Goal: Task Accomplishment & Management: Manage account settings

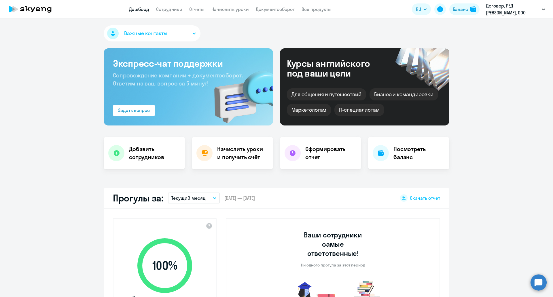
select select "30"
click at [177, 9] on link "Сотрудники" at bounding box center [169, 9] width 26 height 6
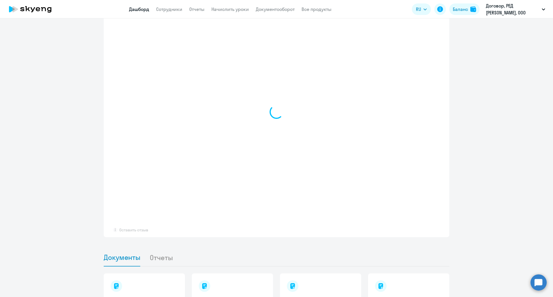
select select "30"
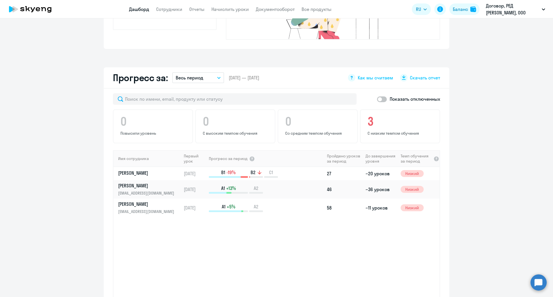
scroll to position [294, 0]
click at [133, 169] on link "[PERSON_NAME]" at bounding box center [149, 172] width 63 height 7
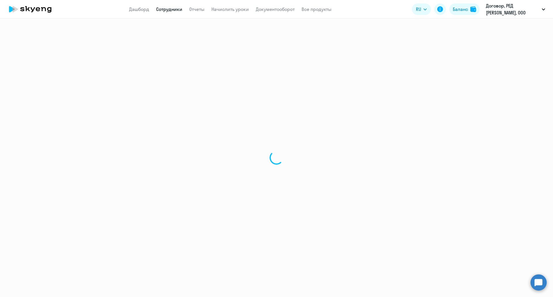
select select "english"
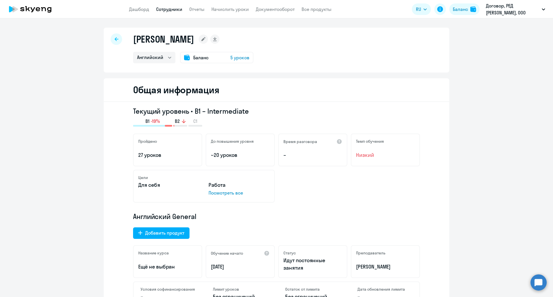
click at [193, 60] on span "Баланс" at bounding box center [200, 57] width 15 height 7
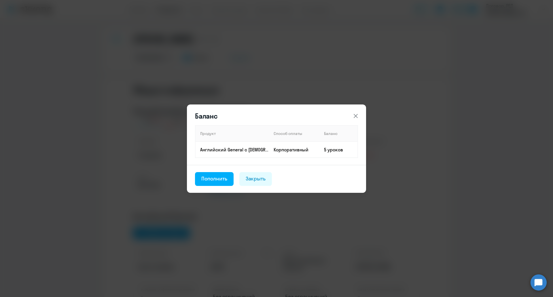
click at [354, 116] on icon at bounding box center [356, 116] width 7 height 7
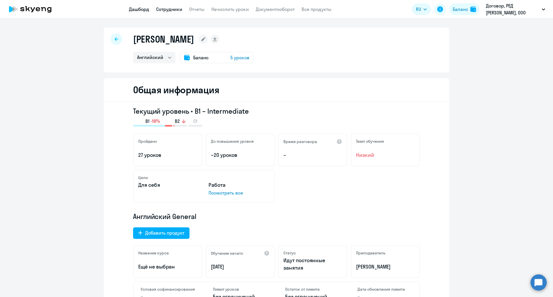
click at [145, 12] on link "Дашборд" at bounding box center [139, 9] width 20 height 6
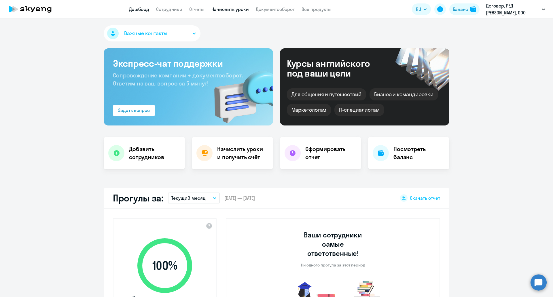
click at [228, 11] on link "Начислить уроки" at bounding box center [230, 9] width 37 height 6
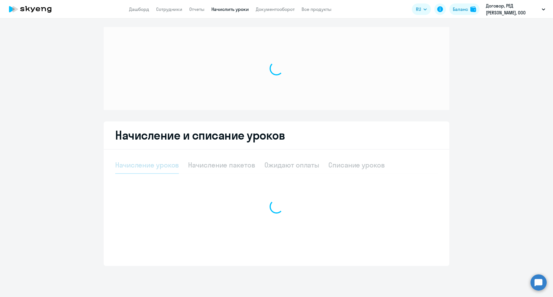
select select "10"
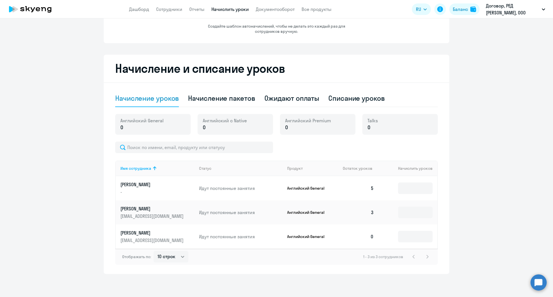
scroll to position [69, 0]
click at [159, 235] on p "[PERSON_NAME]" at bounding box center [152, 233] width 65 height 6
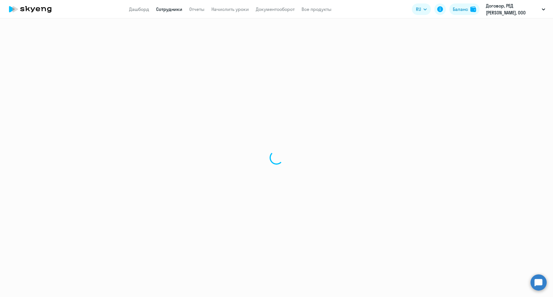
select select "english"
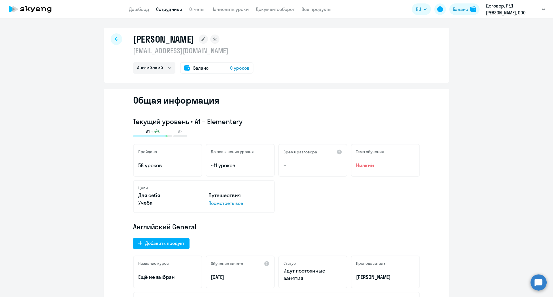
click at [163, 8] on link "Сотрудники" at bounding box center [169, 9] width 26 height 6
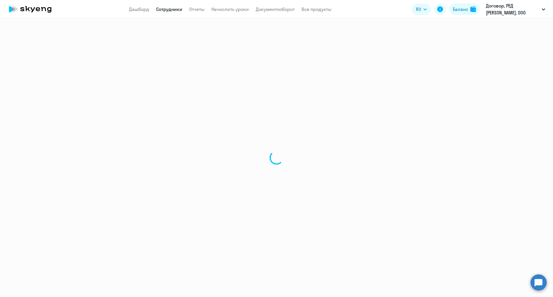
select select "30"
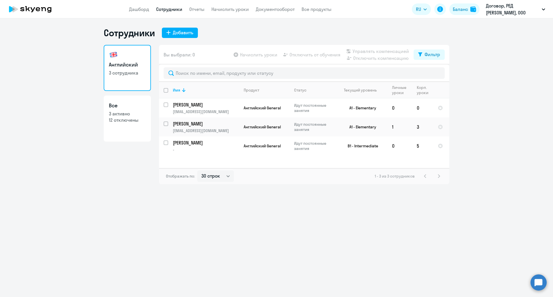
click at [135, 108] on h3 "Все" at bounding box center [127, 105] width 37 height 7
select select "30"
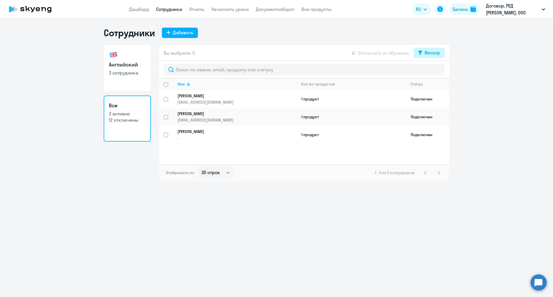
click at [428, 48] on button "Фильтр" at bounding box center [429, 53] width 31 height 10
click at [433, 73] on span at bounding box center [436, 72] width 10 height 6
click at [431, 72] on input "checkbox" at bounding box center [430, 71] width 0 height 0
checkbox input "true"
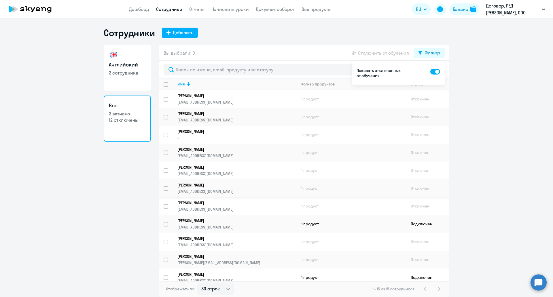
scroll to position [77, 0]
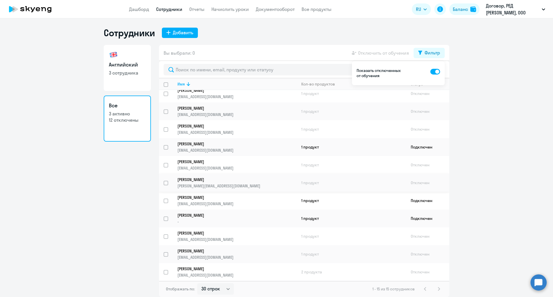
click at [198, 182] on p "[PERSON_NAME]" at bounding box center [233, 179] width 111 height 5
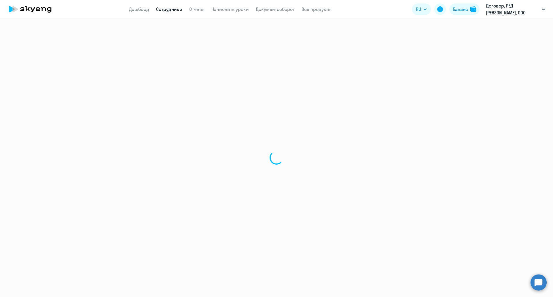
select select "english"
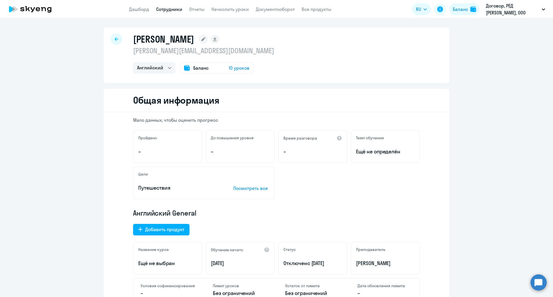
click at [116, 37] on div at bounding box center [117, 39] width 12 height 12
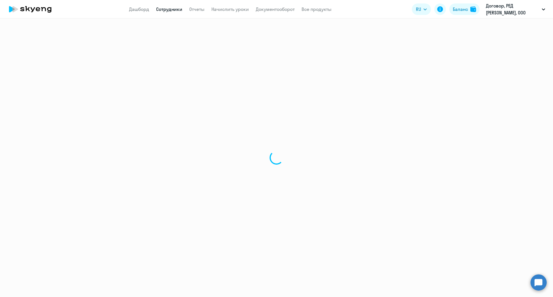
select select "30"
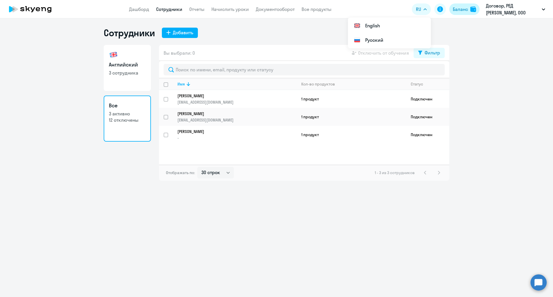
click at [476, 7] on img at bounding box center [474, 9] width 6 height 6
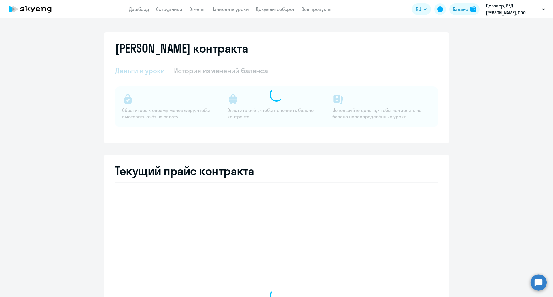
select select "english_adult_not_native_speaker"
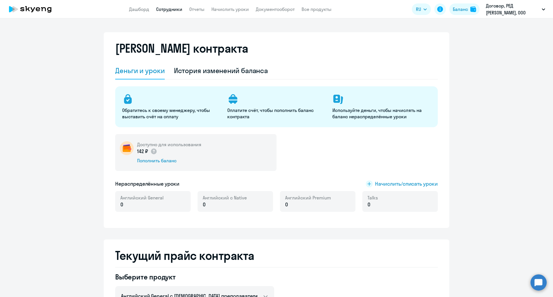
click at [171, 7] on link "Сотрудники" at bounding box center [169, 9] width 26 height 6
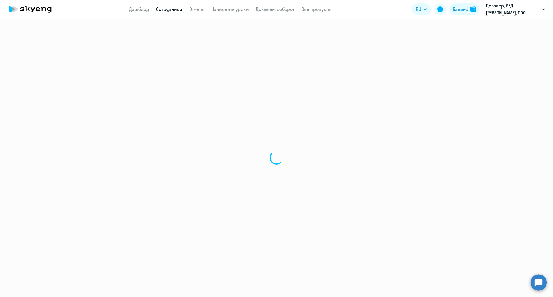
select select "30"
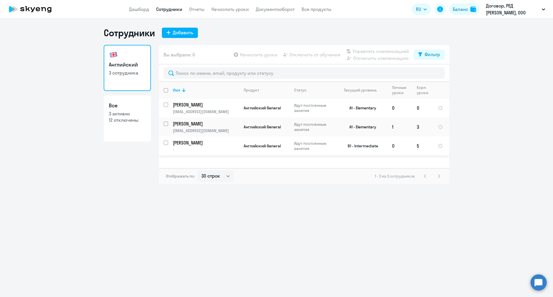
click at [212, 140] on p "[PERSON_NAME]" at bounding box center [205, 143] width 65 height 6
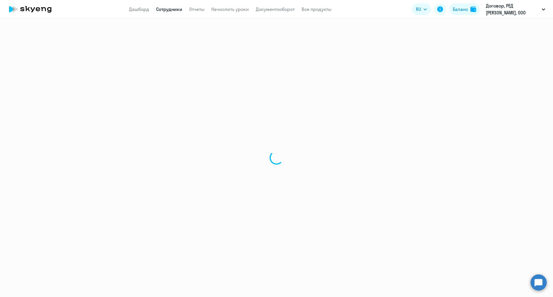
select select "english"
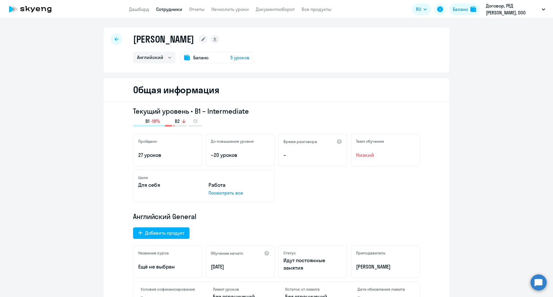
click at [116, 41] on div at bounding box center [117, 39] width 12 height 12
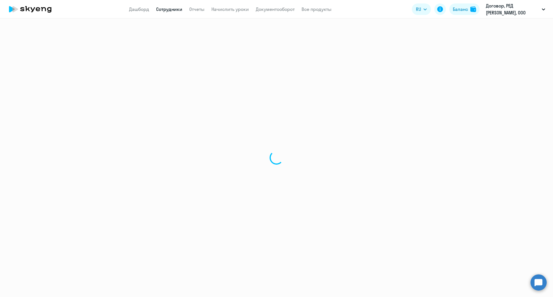
select select "30"
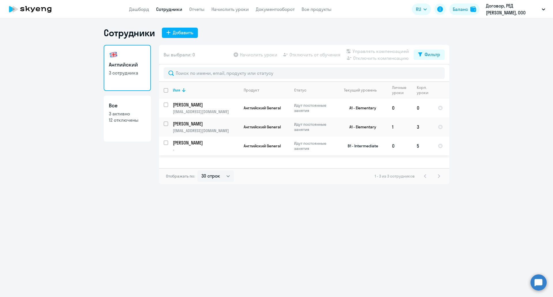
click at [421, 149] on td "5" at bounding box center [422, 146] width 21 height 19
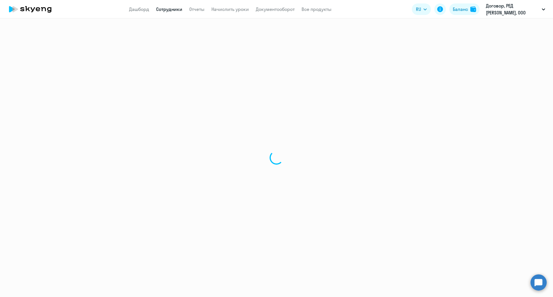
select select "english"
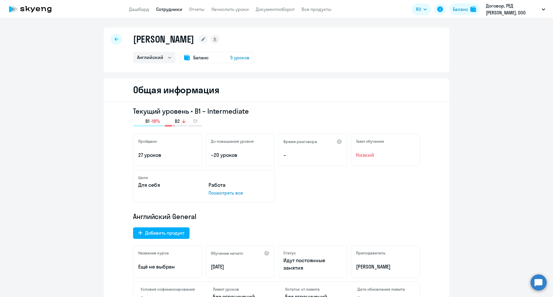
click at [242, 58] on span "5 уроков" at bounding box center [240, 57] width 19 height 7
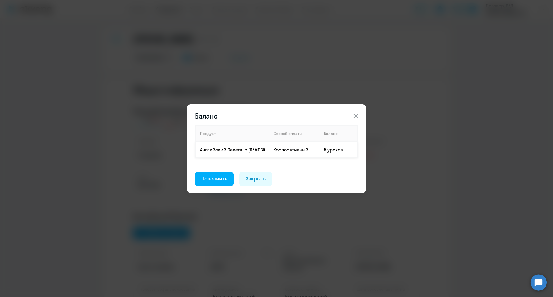
click at [344, 147] on td "5 уроков" at bounding box center [339, 150] width 38 height 16
click at [352, 116] on button at bounding box center [356, 116] width 12 height 12
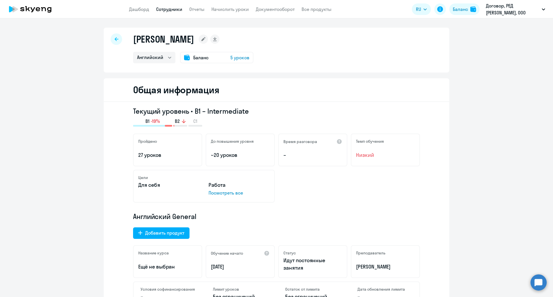
click at [535, 282] on circle at bounding box center [539, 283] width 16 height 16
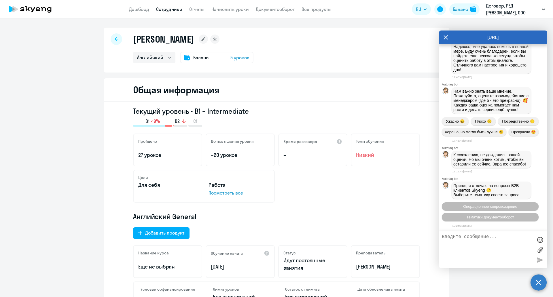
scroll to position [7395, 0]
click at [405, 42] on div "[PERSON_NAME] Английский Баланс 5 уроков" at bounding box center [277, 50] width 346 height 45
click at [206, 38] on rect at bounding box center [203, 39] width 9 height 9
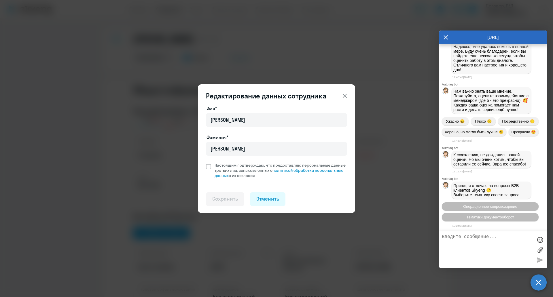
click at [200, 46] on div "Редактирование данных сотрудника Имя* [PERSON_NAME]* [PERSON_NAME] Настоящим по…" at bounding box center [276, 148] width 553 height 297
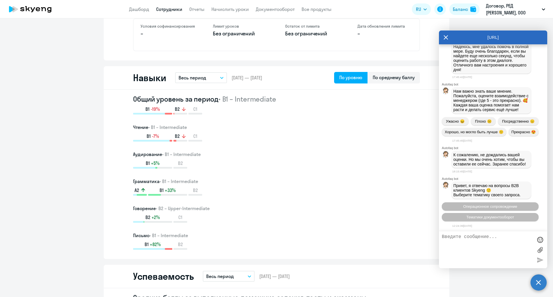
scroll to position [0, 0]
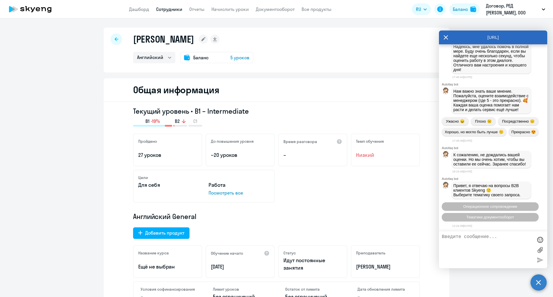
click at [175, 10] on link "Сотрудники" at bounding box center [169, 9] width 26 height 6
select select "30"
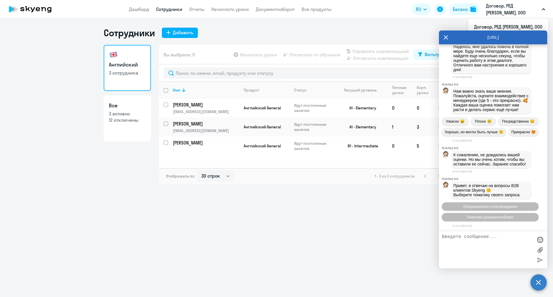
click at [444, 35] on icon at bounding box center [446, 38] width 5 height 14
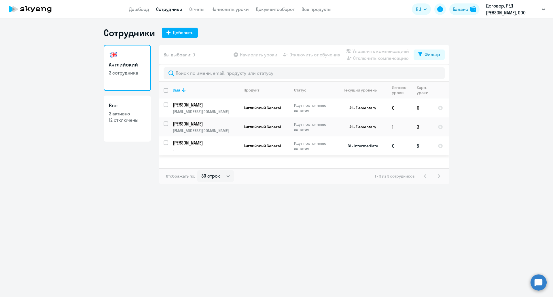
click at [175, 140] on p "[PERSON_NAME]" at bounding box center [205, 143] width 65 height 6
select select "english"
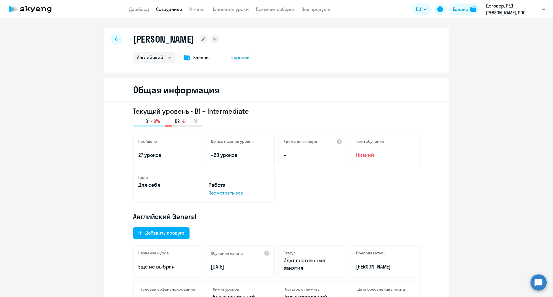
click at [115, 39] on icon at bounding box center [117, 39] width 4 height 4
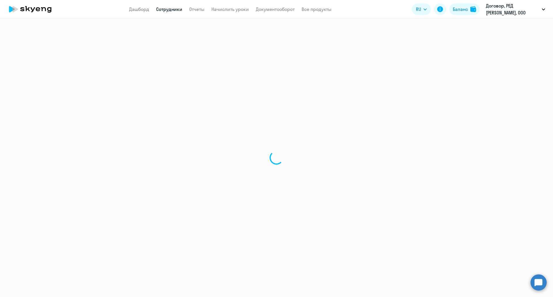
select select "30"
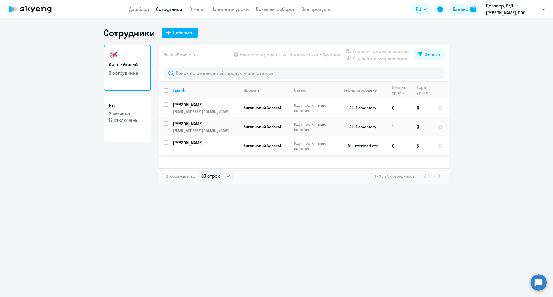
click at [165, 144] on input "select row 25747078" at bounding box center [170, 147] width 12 height 12
checkbox input "true"
click at [337, 52] on span "Отключить от обучения" at bounding box center [315, 54] width 51 height 7
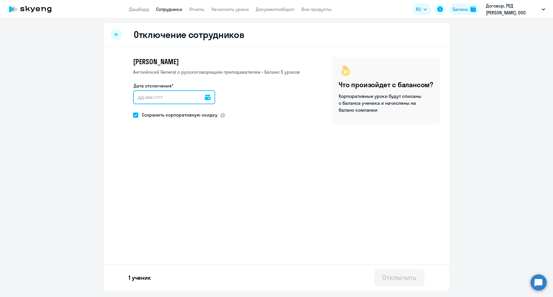
click at [161, 103] on input "Дата отключения*" at bounding box center [174, 98] width 82 height 14
type input "[DATE]"
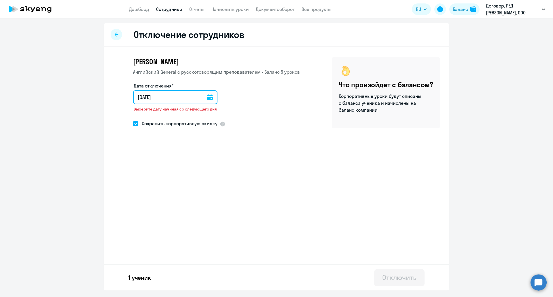
click at [142, 97] on input "[DATE]" at bounding box center [175, 98] width 84 height 14
type input "20.82.025"
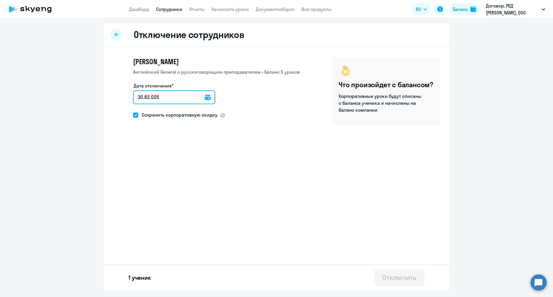
type input "[DATE]"
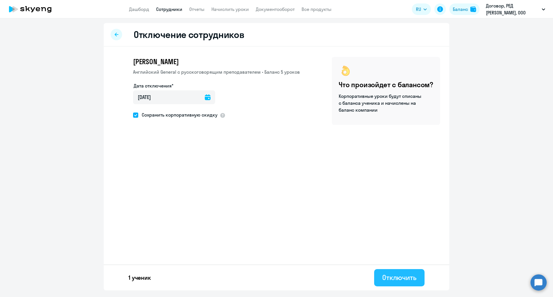
click at [402, 276] on div "Отключить" at bounding box center [399, 277] width 34 height 9
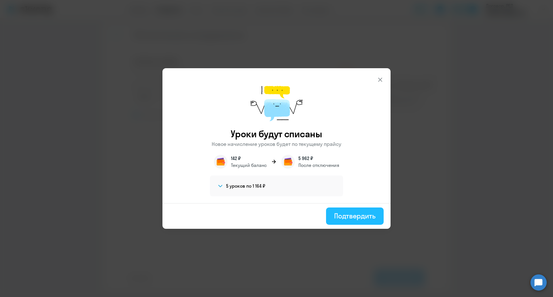
click at [353, 218] on div "Подтвердить" at bounding box center [355, 216] width 42 height 9
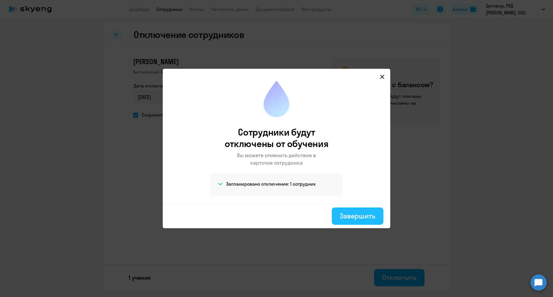
click at [359, 221] on button "Завершить" at bounding box center [358, 216] width 52 height 17
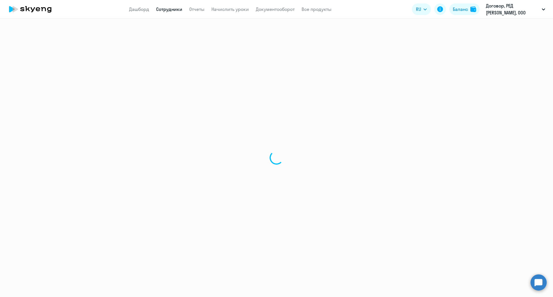
select select "30"
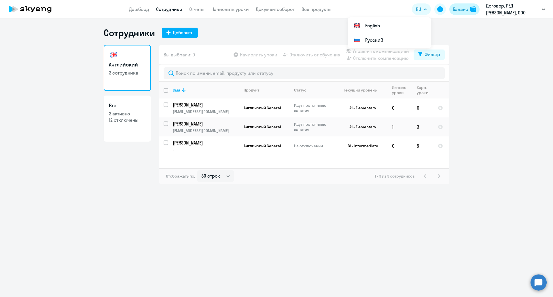
click at [468, 7] on div "Баланс" at bounding box center [460, 9] width 15 height 7
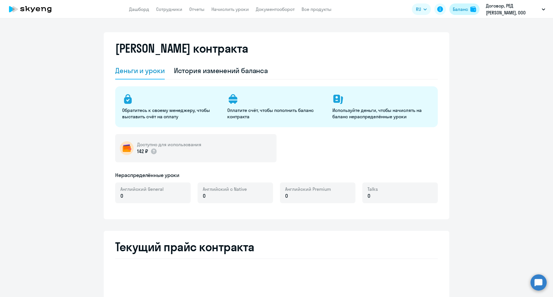
select select "english_adult_not_native_speaker"
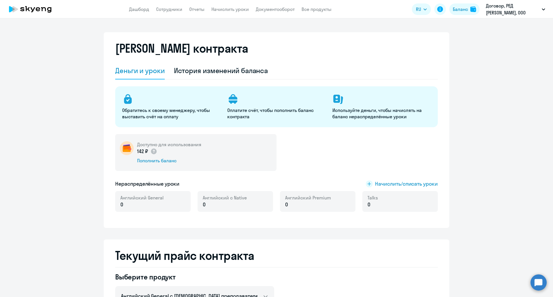
click at [176, 13] on app-header "Дашборд Сотрудники Отчеты Начислить уроки Документооборот Все продукты Дашборд …" at bounding box center [276, 9] width 553 height 18
click at [174, 9] on link "Сотрудники" at bounding box center [169, 9] width 26 height 6
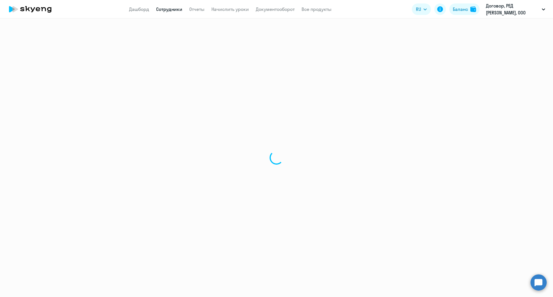
select select "30"
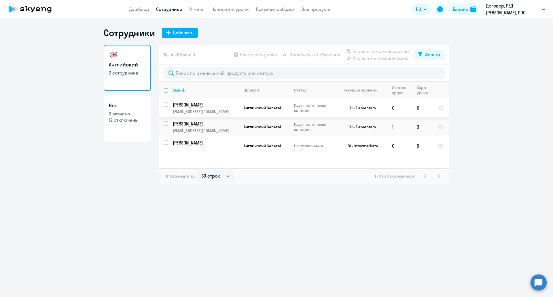
click at [212, 109] on td "[PERSON_NAME] [PERSON_NAME][EMAIL_ADDRESS][DOMAIN_NAME]" at bounding box center [203, 108] width 71 height 19
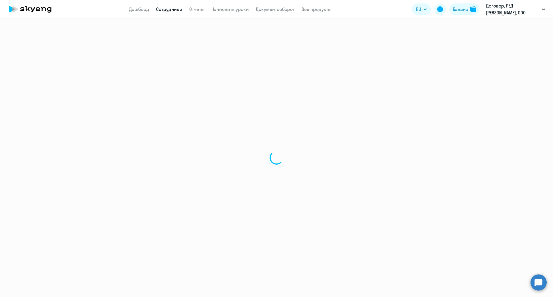
select select "english"
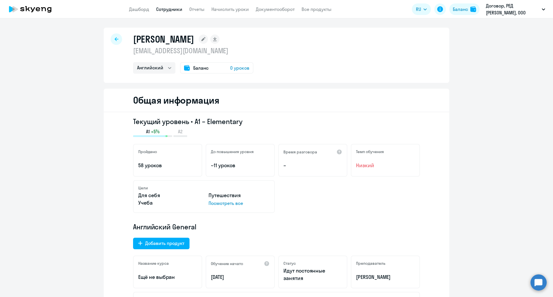
click at [202, 65] on span "Баланс" at bounding box center [200, 68] width 15 height 7
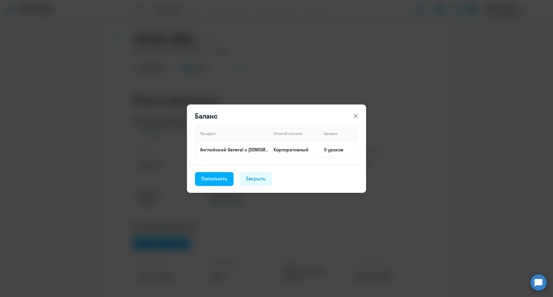
click at [363, 78] on div "Баланс Продукт Способ оплаты Баланс Английский General с [DEMOGRAPHIC_DATA] пре…" at bounding box center [276, 148] width 279 height 161
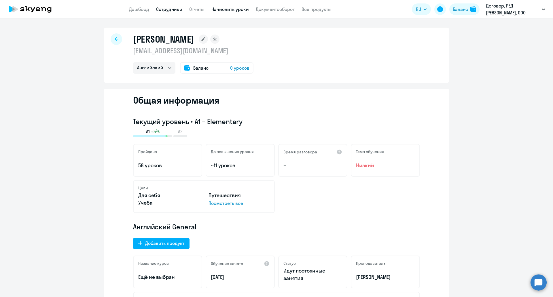
click at [238, 9] on link "Начислить уроки" at bounding box center [230, 9] width 37 height 6
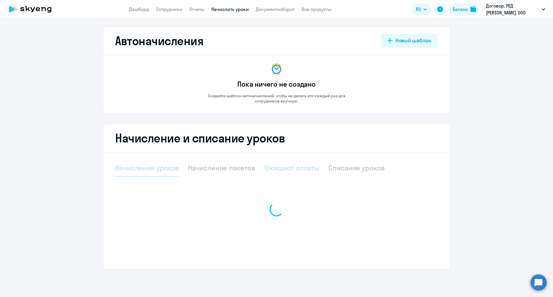
select select "10"
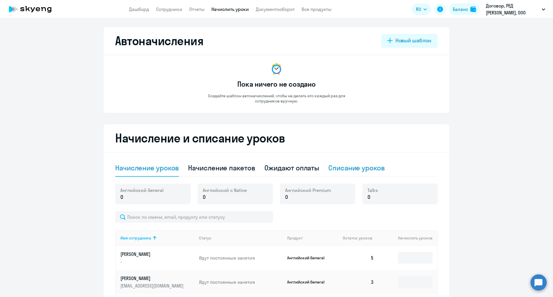
click at [350, 162] on div "Списание уроков" at bounding box center [357, 168] width 56 height 17
select select "10"
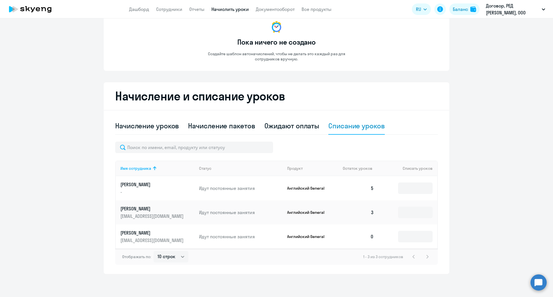
scroll to position [42, 0]
click at [412, 187] on input at bounding box center [415, 189] width 35 height 12
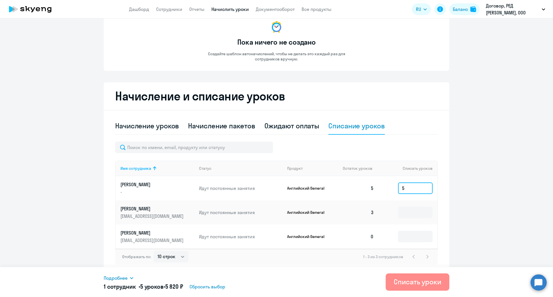
type input "5"
click at [415, 287] on button "Списать уроки" at bounding box center [418, 282] width 64 height 17
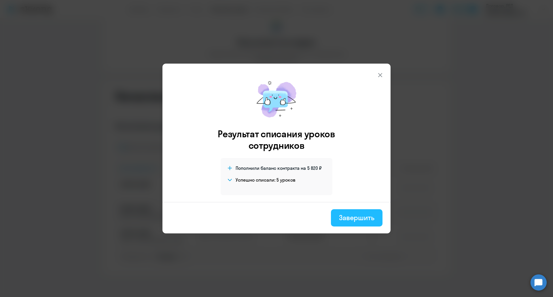
click at [348, 222] on div "Завершить" at bounding box center [356, 217] width 35 height 9
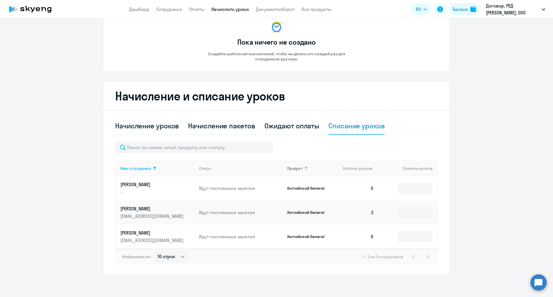
click at [307, 172] on th "Продукт" at bounding box center [311, 169] width 56 height 16
click at [161, 126] on div "Начисление уроков" at bounding box center [147, 125] width 64 height 9
select select "10"
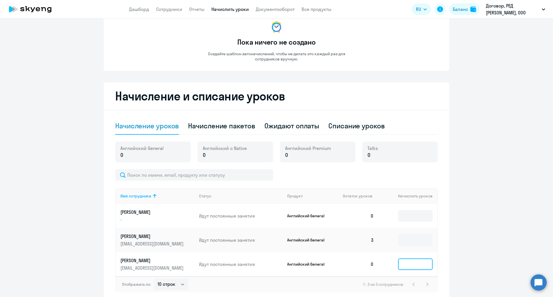
click at [413, 267] on input at bounding box center [415, 265] width 35 height 12
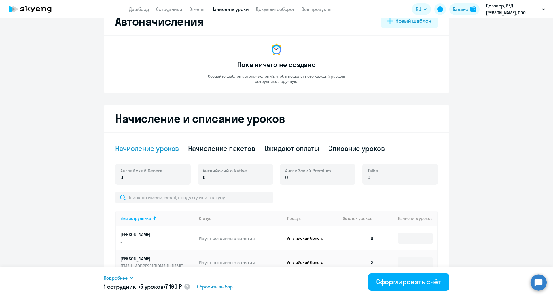
scroll to position [0, 0]
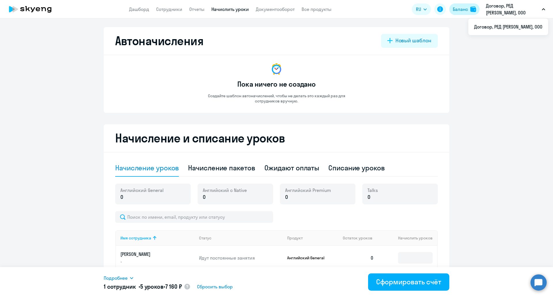
type input "5"
click at [468, 8] on div "Баланс" at bounding box center [460, 9] width 15 height 7
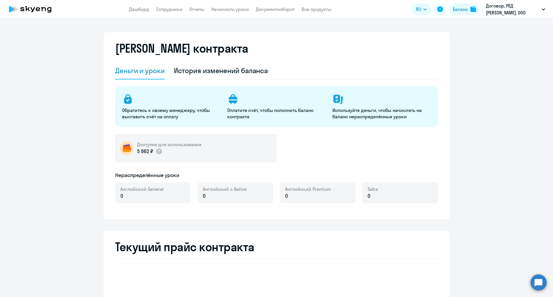
select select "english_adult_not_native_speaker"
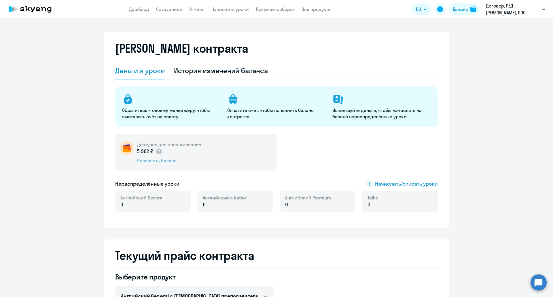
click at [165, 159] on div "Пополнить баланс" at bounding box center [169, 161] width 64 height 6
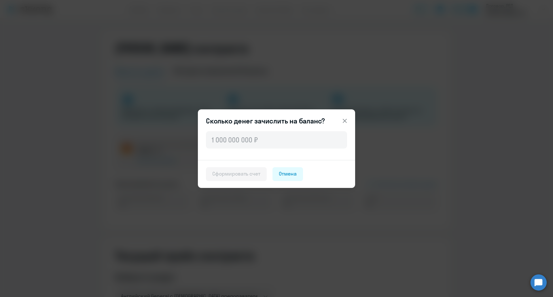
click at [344, 122] on icon at bounding box center [345, 121] width 4 height 4
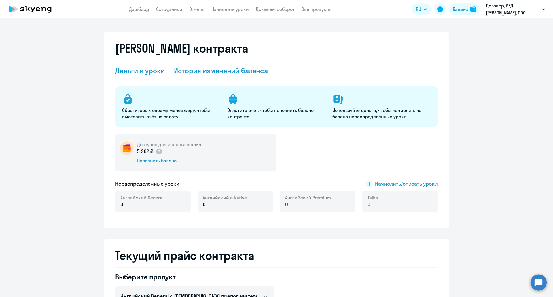
scroll to position [89, 0]
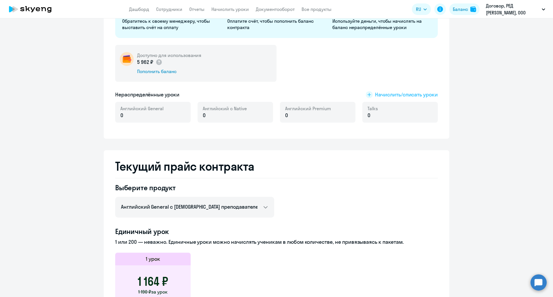
click at [400, 96] on span "Начислить/списать уроки" at bounding box center [406, 94] width 63 height 7
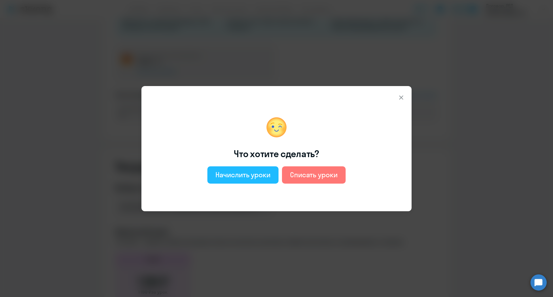
click at [270, 178] on div "Начислить уроки" at bounding box center [243, 174] width 55 height 9
select select "english_adult_not_native_speaker"
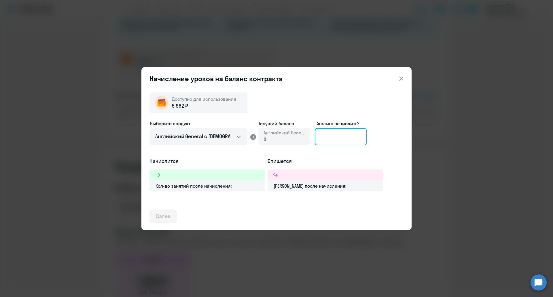
click at [328, 137] on input at bounding box center [341, 136] width 52 height 17
type input "3"
type input "4"
type input "5"
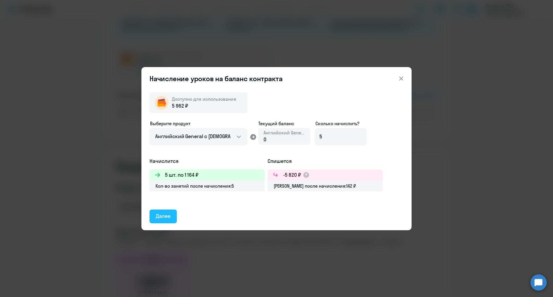
click at [164, 215] on div "Далее" at bounding box center [163, 216] width 15 height 7
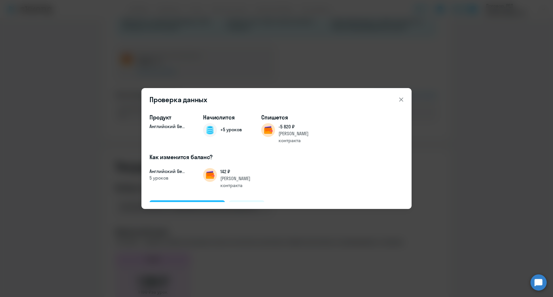
click at [197, 203] on div "Подтвердить и начислить" at bounding box center [187, 206] width 63 height 7
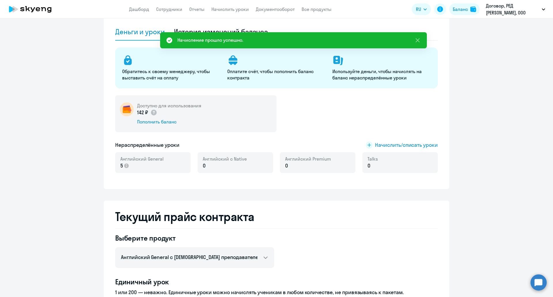
scroll to position [37, 0]
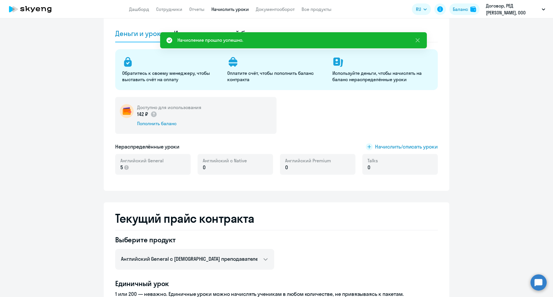
click at [243, 8] on link "Начислить уроки" at bounding box center [230, 9] width 37 height 6
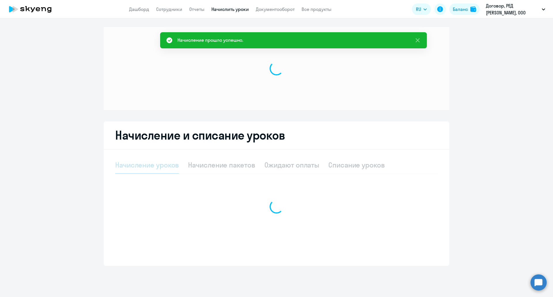
select select "10"
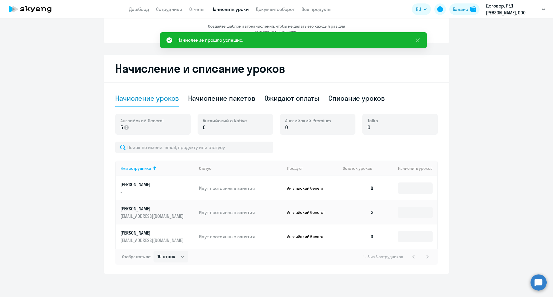
scroll to position [69, 0]
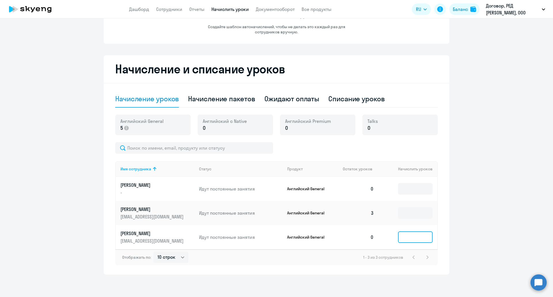
click at [404, 237] on input at bounding box center [415, 238] width 35 height 12
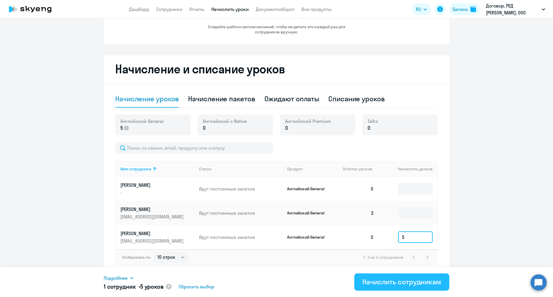
type input "5"
click at [396, 279] on div "Начислить сотрудникам" at bounding box center [402, 282] width 79 height 9
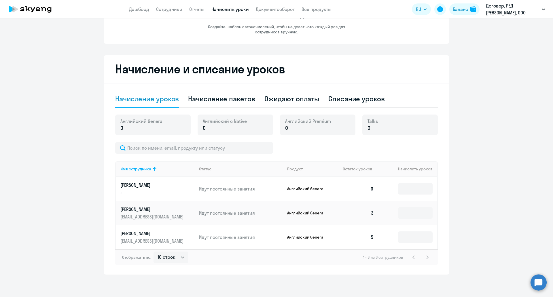
scroll to position [0, 0]
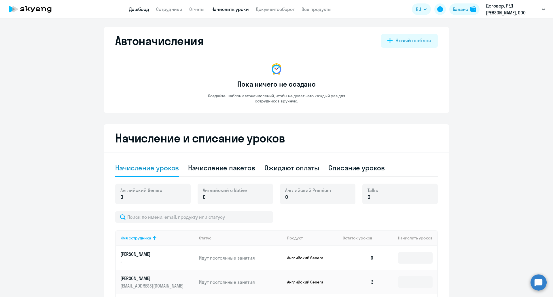
click at [145, 8] on link "Дашборд" at bounding box center [139, 9] width 20 height 6
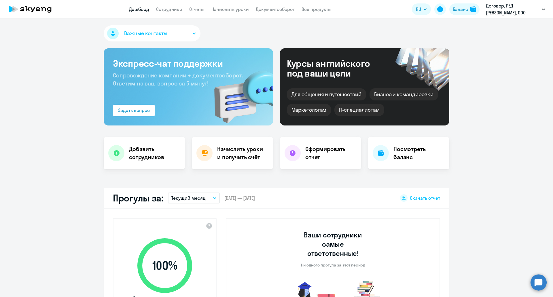
scroll to position [152, 0]
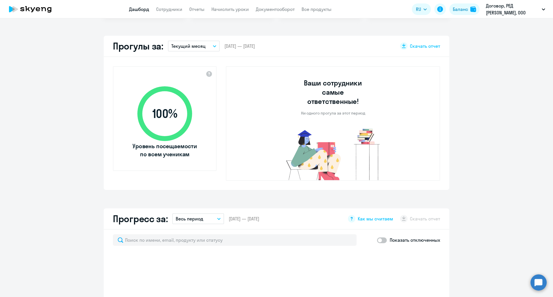
select select "30"
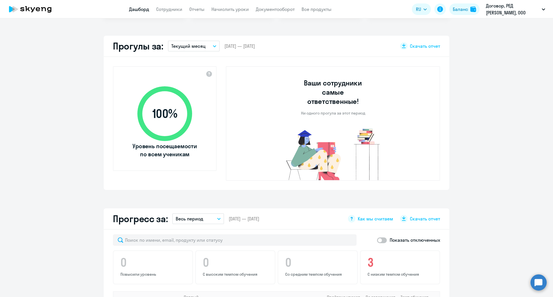
scroll to position [0, 0]
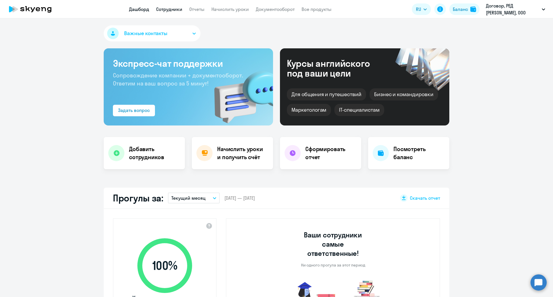
click at [175, 9] on link "Сотрудники" at bounding box center [169, 9] width 26 height 6
select select "30"
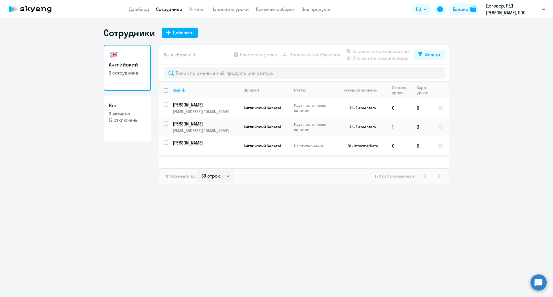
click at [194, 142] on p "[PERSON_NAME]" at bounding box center [205, 143] width 65 height 6
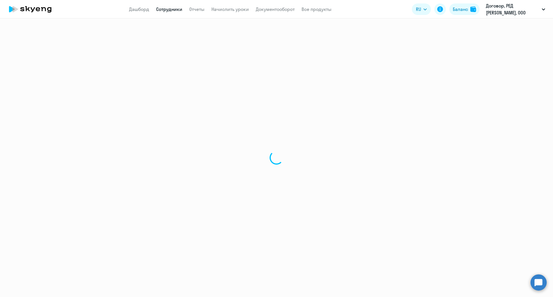
select select "english"
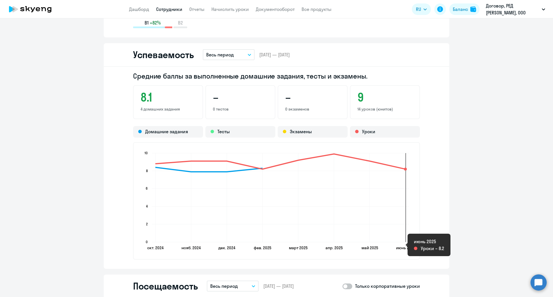
scroll to position [486, 0]
